Goal: Check status: Check status

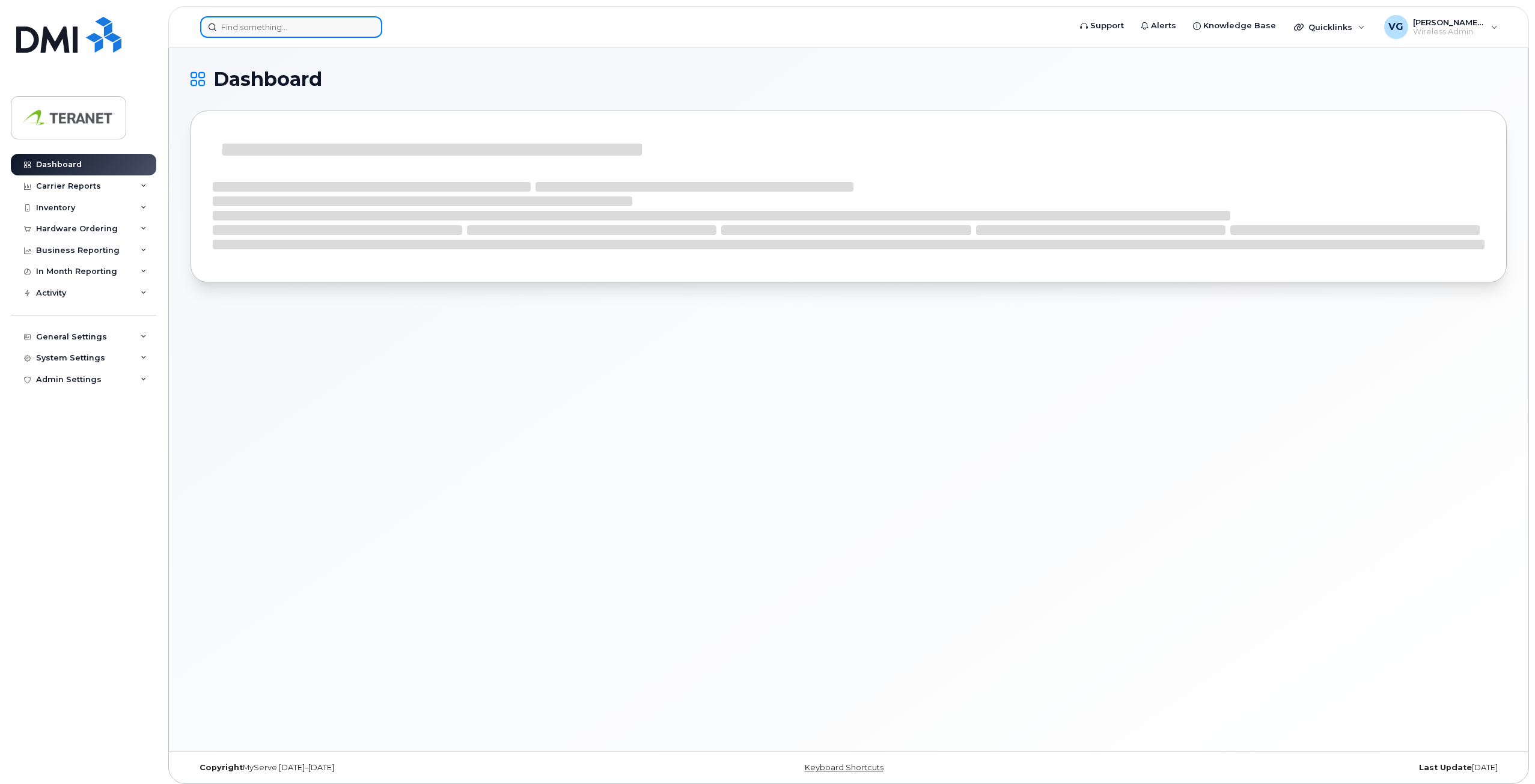
click at [283, 30] on input at bounding box center [291, 27] width 182 height 22
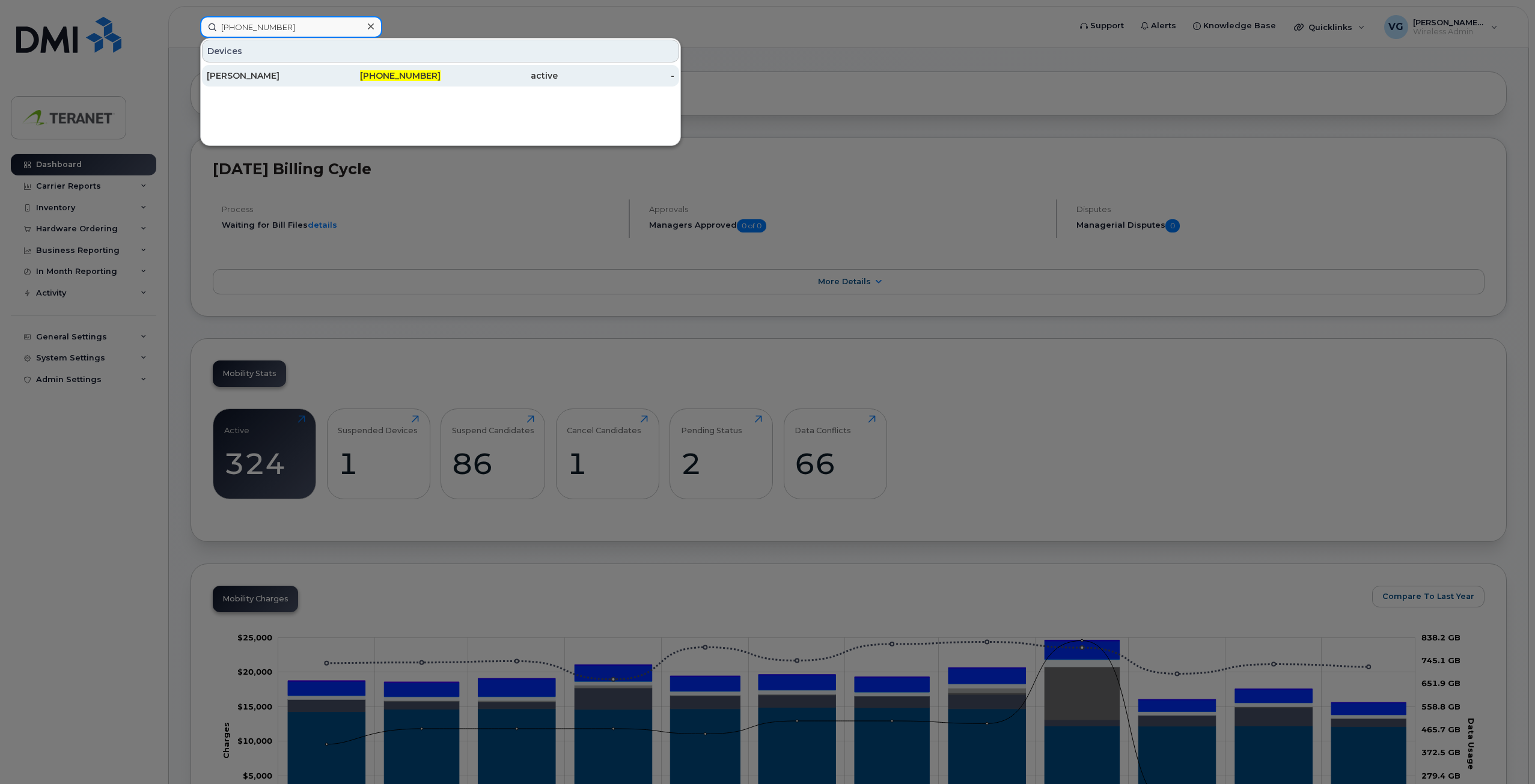
scroll to position [60, 0]
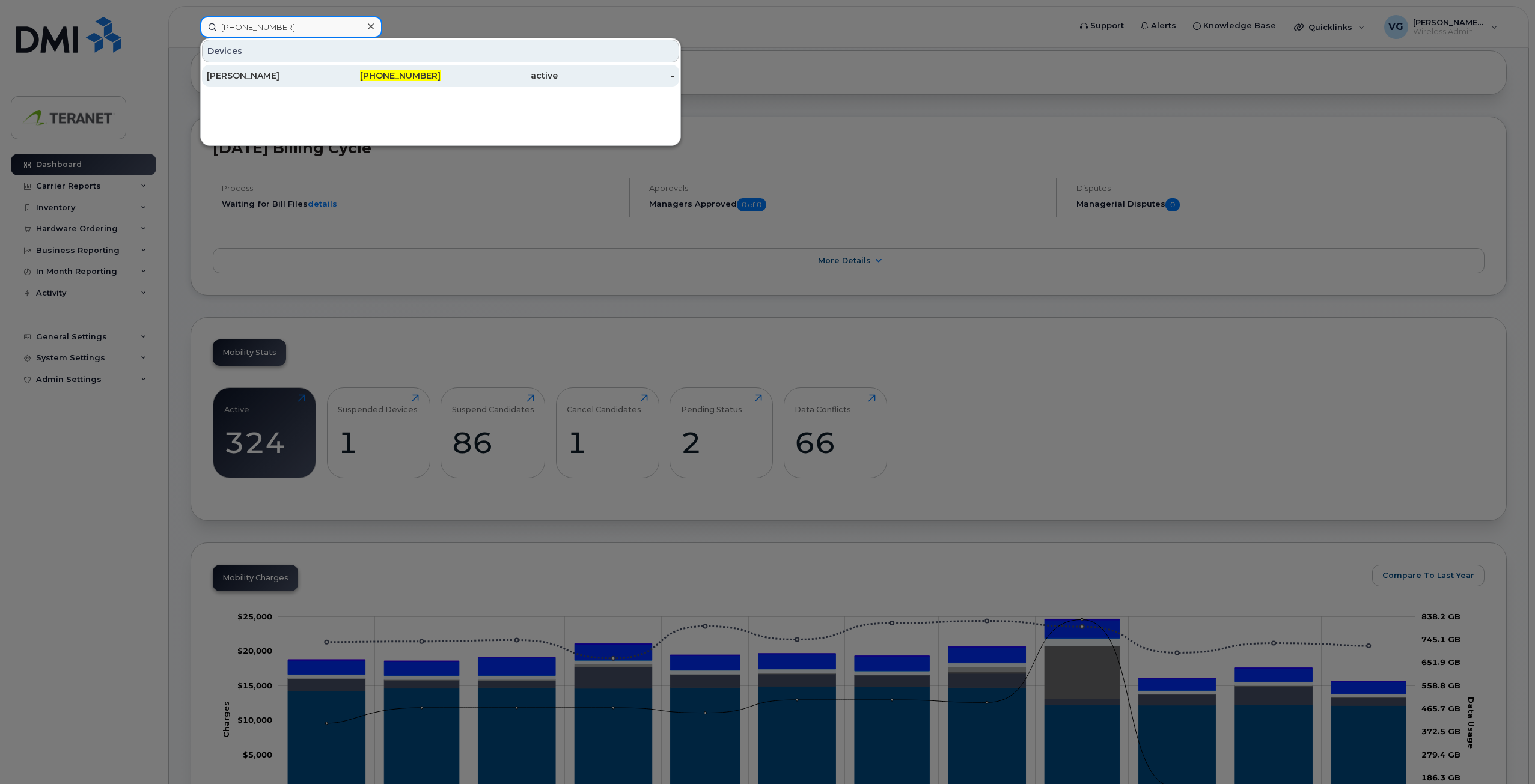
type input "[PHONE_NUMBER]"
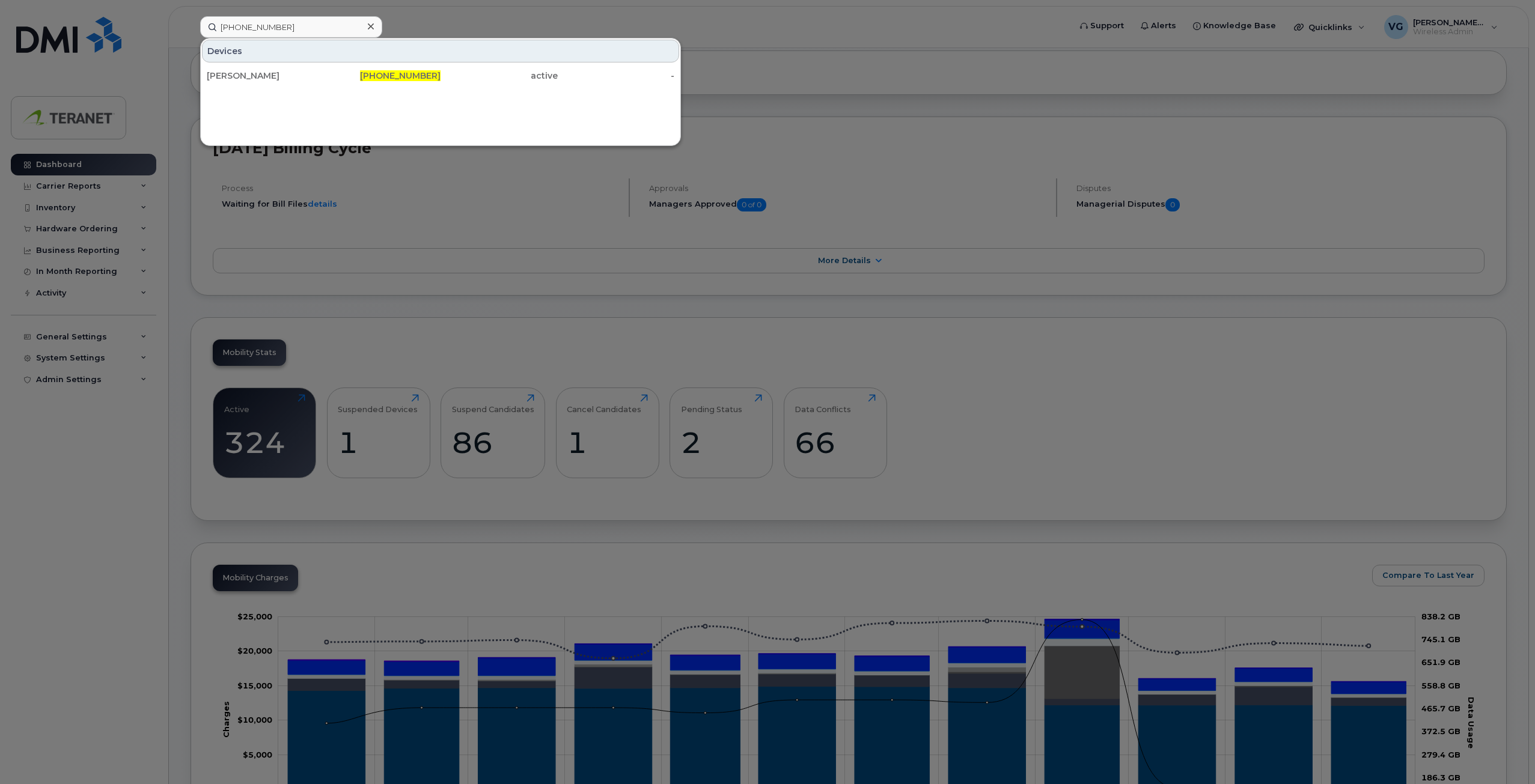
drag, startPoint x: 398, startPoint y: 76, endPoint x: 531, endPoint y: 117, distance: 139.2
click at [398, 76] on span "[PHONE_NUMBER]" at bounding box center [400, 76] width 81 height 11
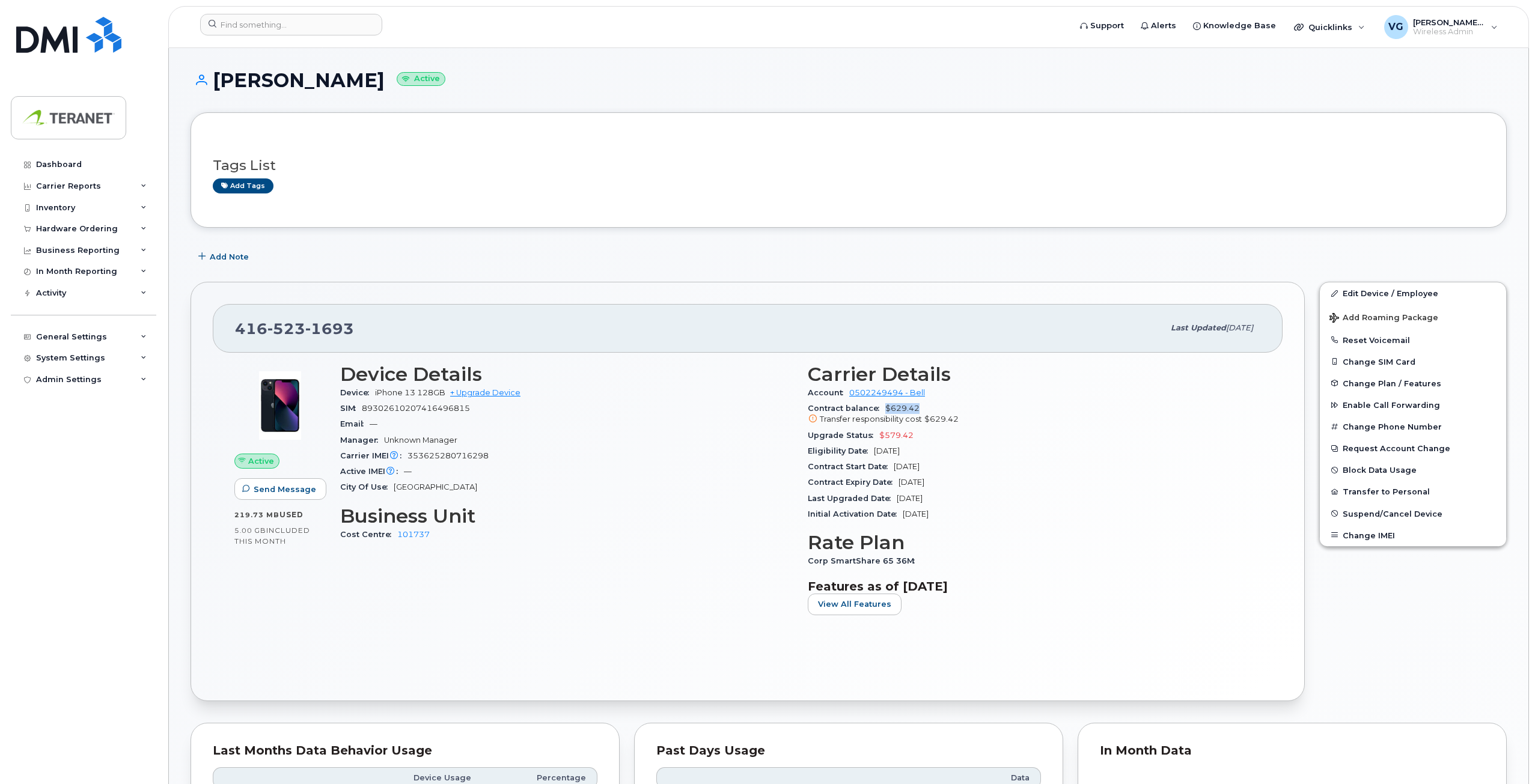
drag, startPoint x: 885, startPoint y: 403, endPoint x: 924, endPoint y: 403, distance: 39.0
click at [924, 403] on div "Contract balance $629.42 Transfer responsibility cost $629.42" at bounding box center [1035, 414] width 453 height 27
